Goal: Transaction & Acquisition: Purchase product/service

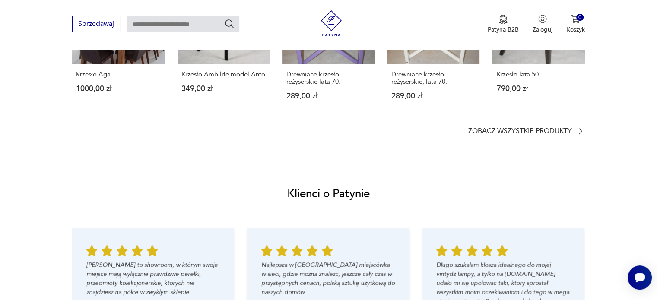
scroll to position [789, 0]
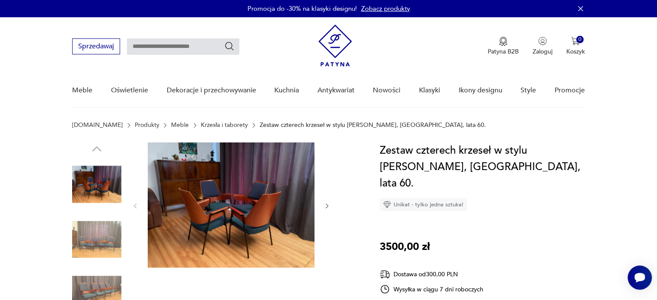
click at [326, 208] on icon "button" at bounding box center [327, 205] width 3 height 5
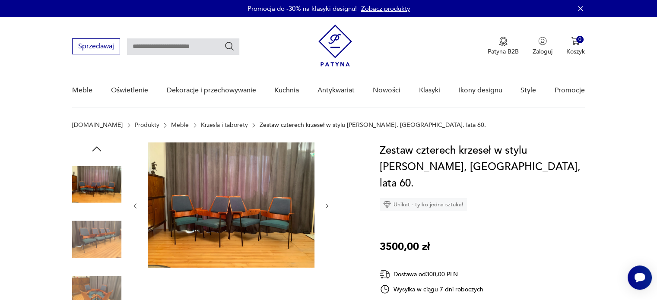
click at [326, 208] on icon "button" at bounding box center [327, 205] width 3 height 5
